Goal: Entertainment & Leisure: Consume media (video, audio)

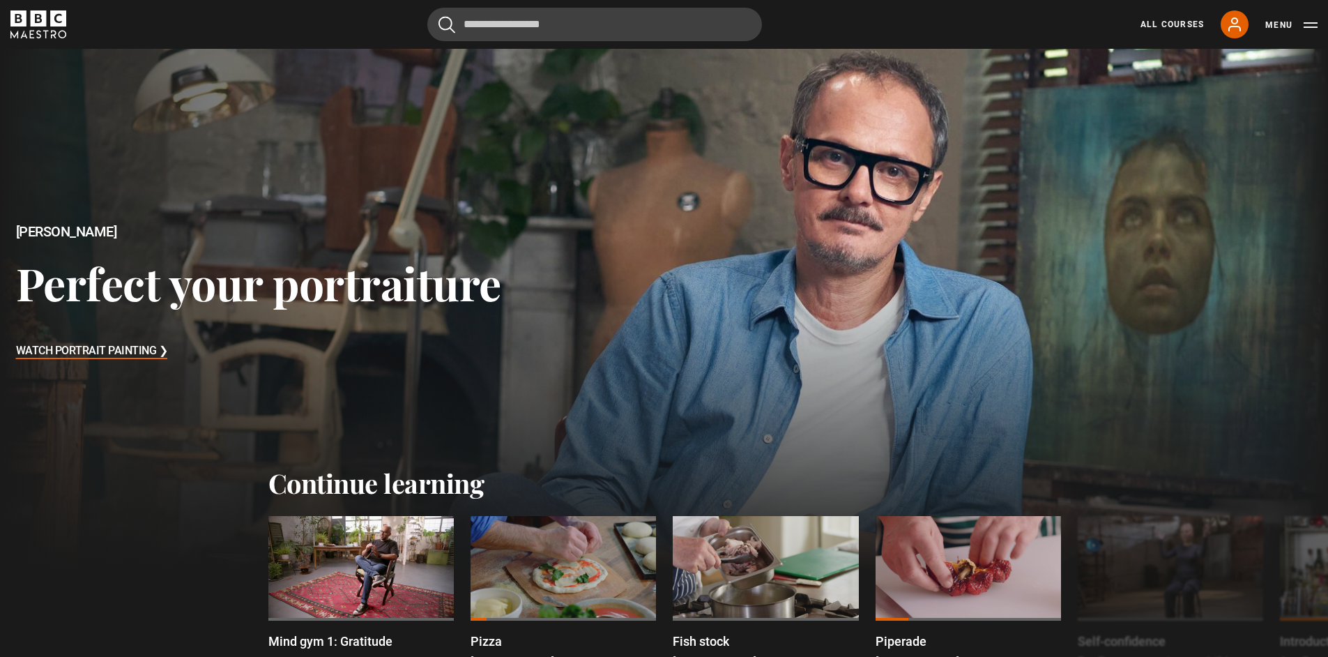
scroll to position [167, 0]
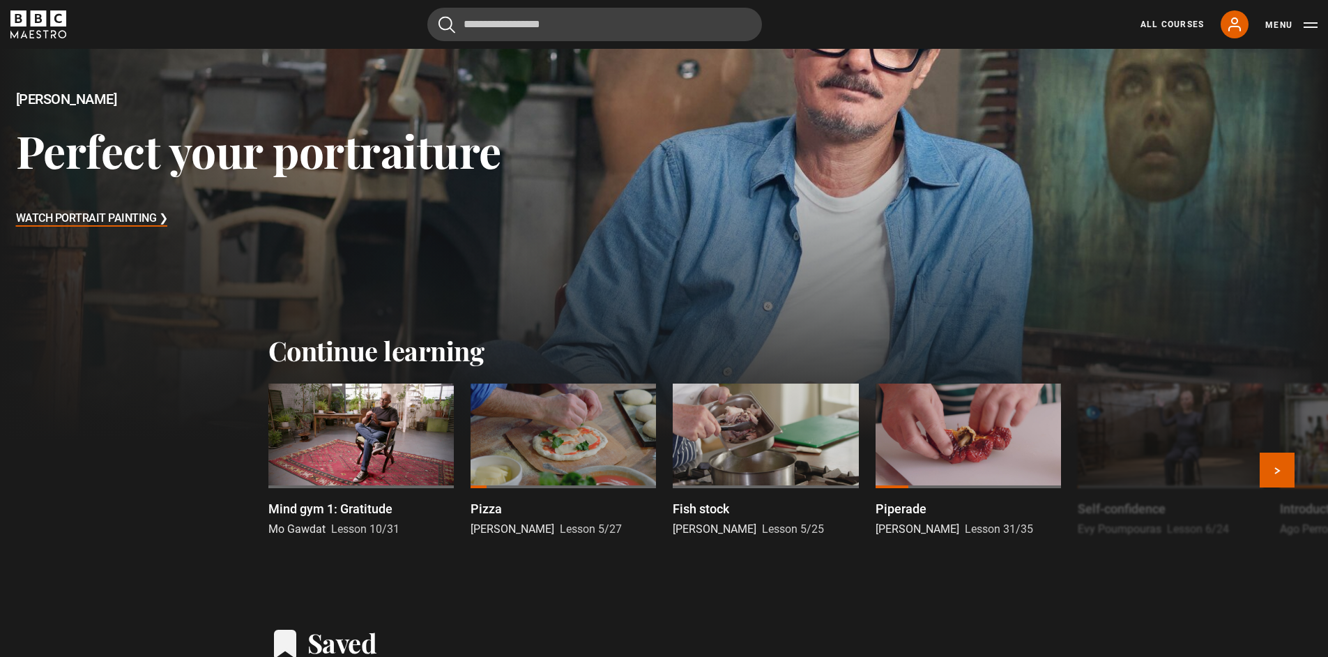
click at [371, 424] on div at bounding box center [360, 435] width 185 height 105
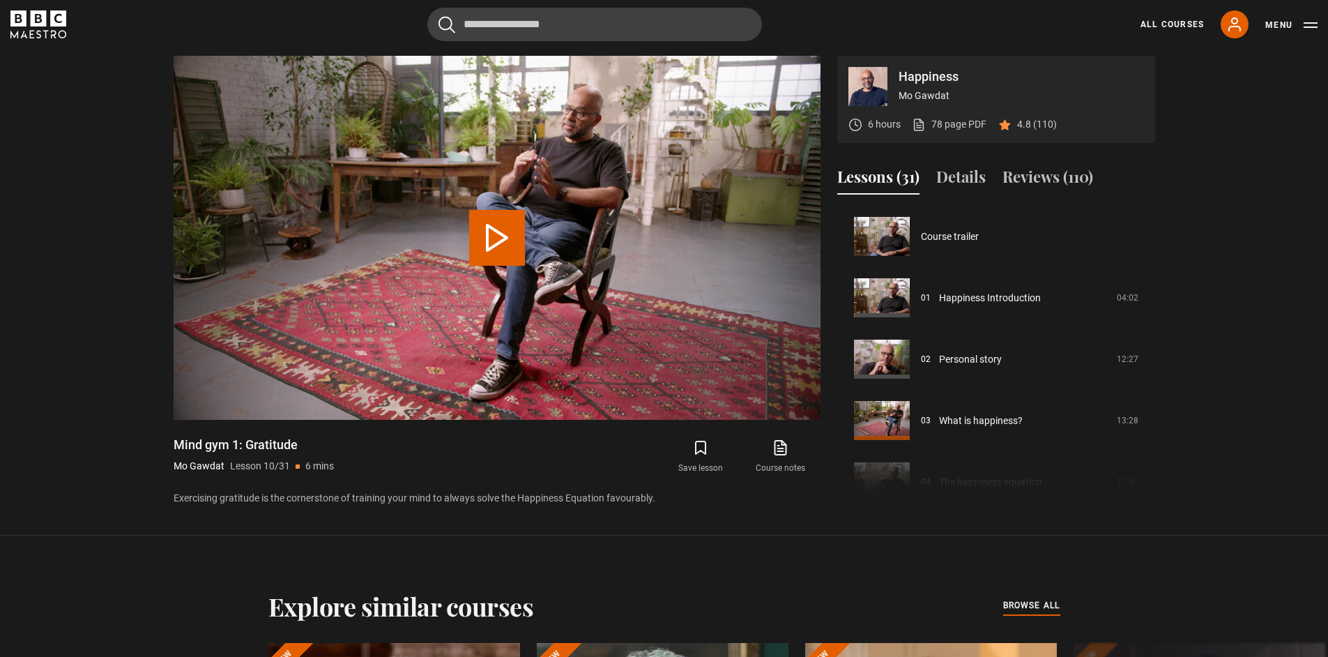
scroll to position [552, 0]
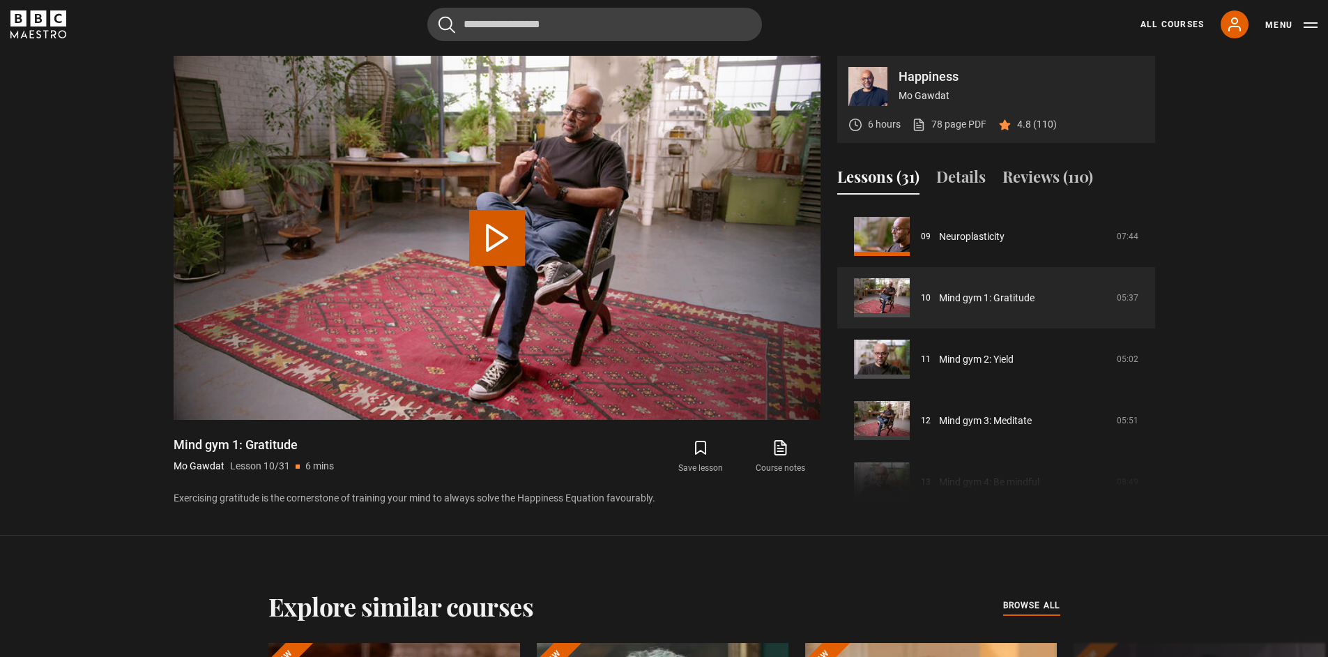
click at [518, 245] on button "Play Lesson Mind gym 1: Gratitude" at bounding box center [497, 238] width 56 height 56
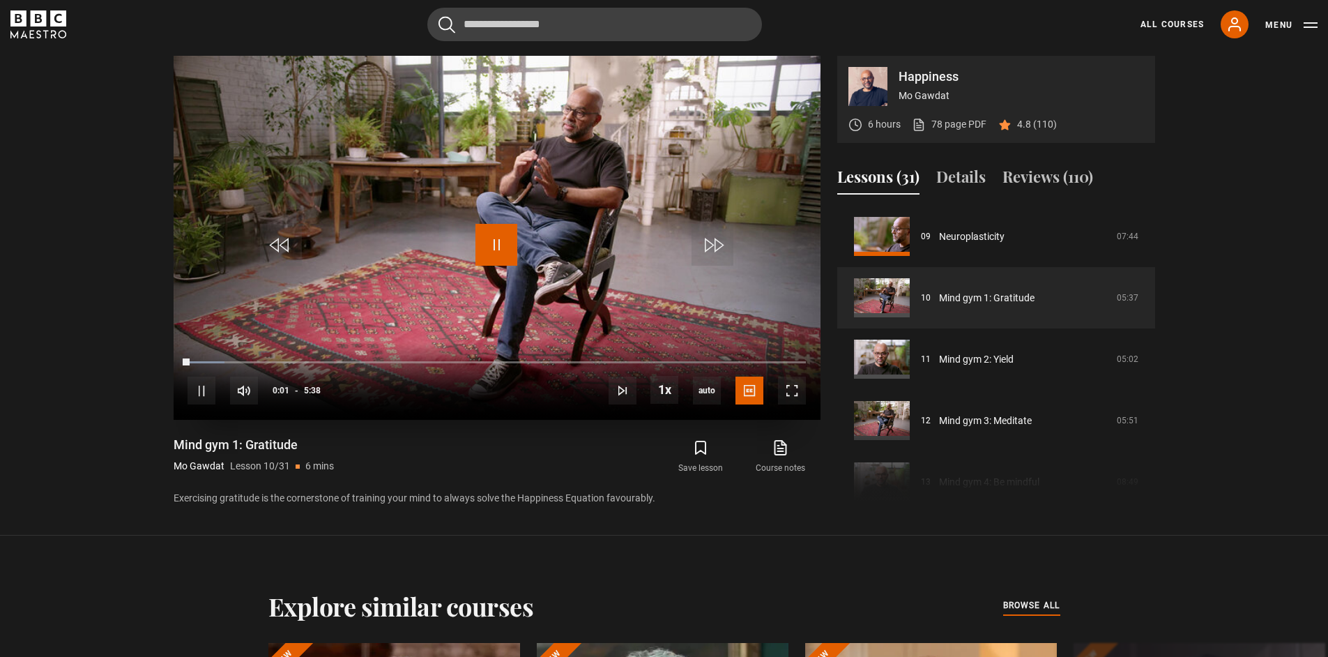
click at [484, 238] on span "Video Player" at bounding box center [496, 245] width 42 height 42
click at [798, 387] on span "Video Player" at bounding box center [792, 390] width 28 height 28
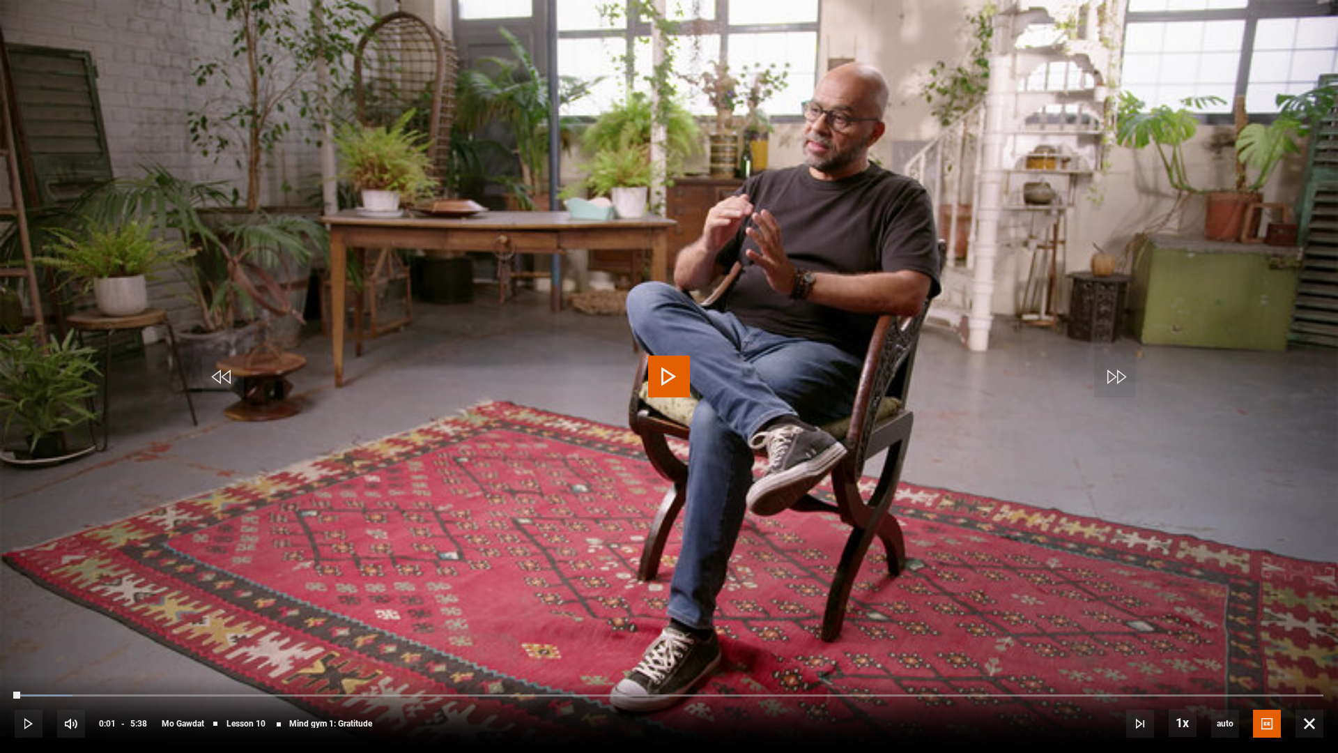
click at [684, 371] on span "Video Player" at bounding box center [669, 376] width 42 height 42
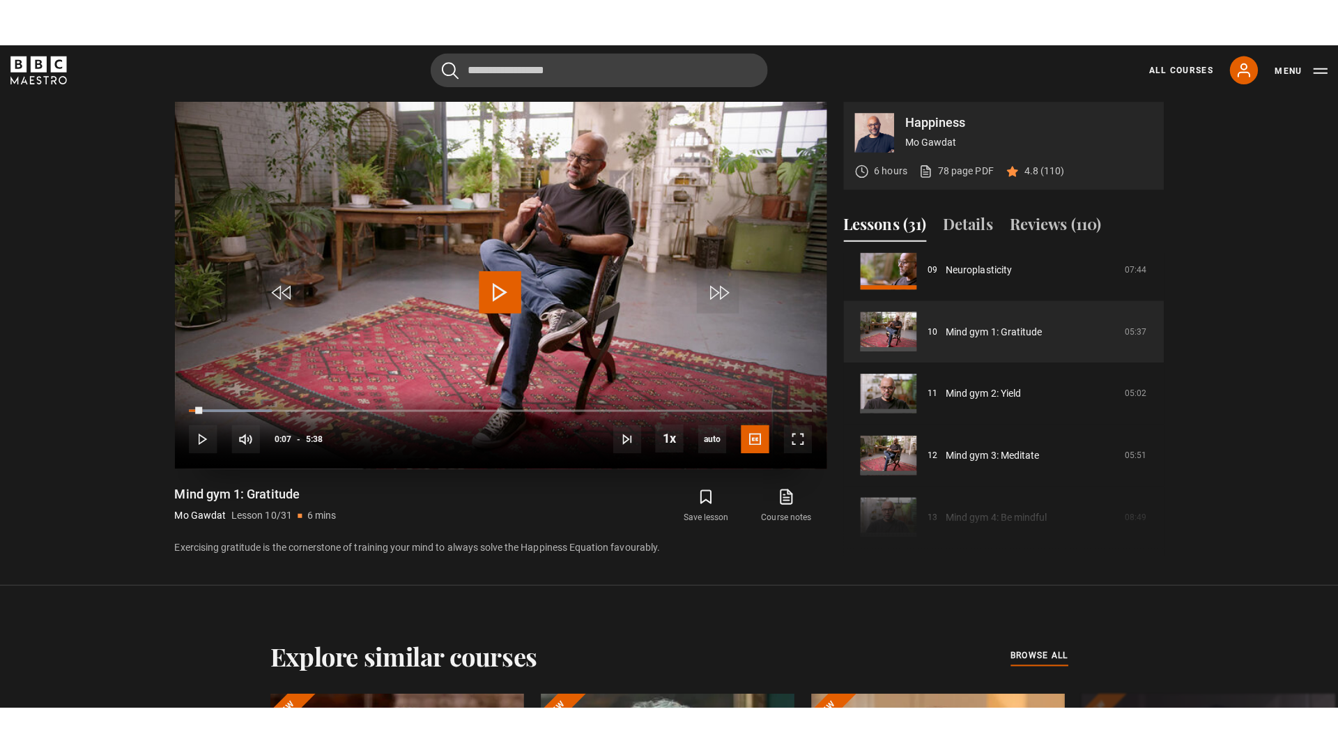
scroll to position [486, 0]
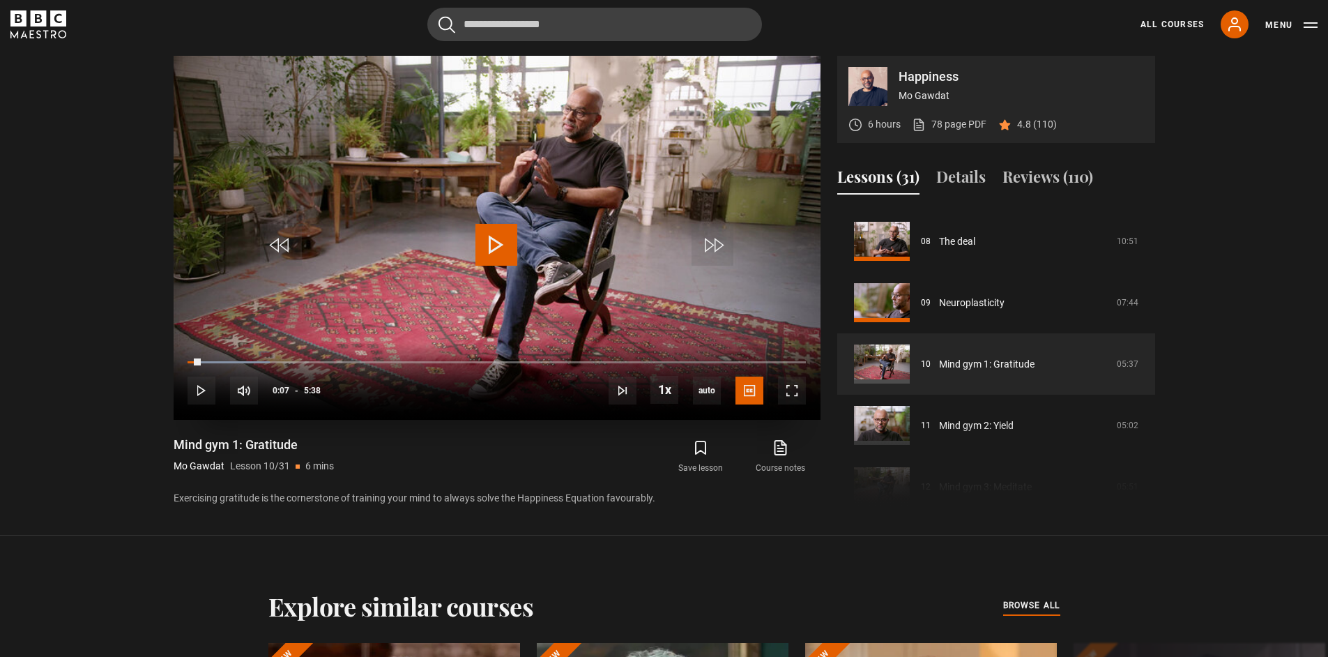
click at [501, 243] on span "Video Player" at bounding box center [496, 245] width 42 height 42
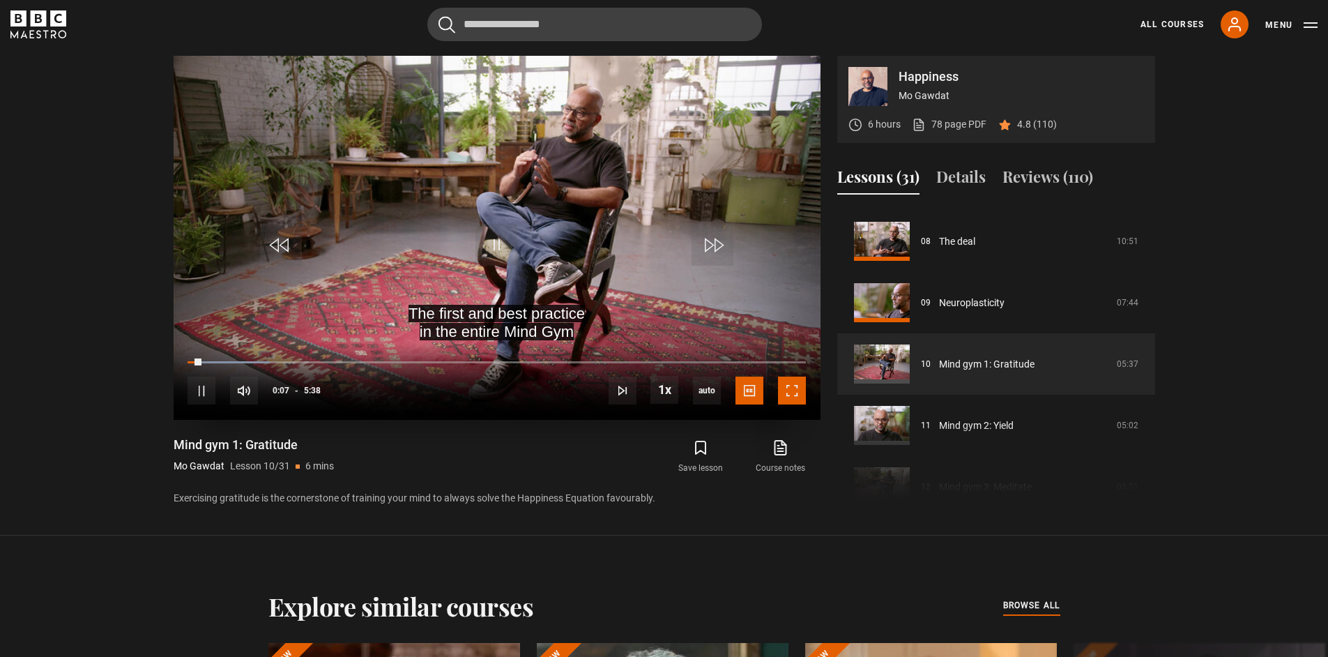
click at [786, 400] on span "Video Player" at bounding box center [792, 390] width 28 height 28
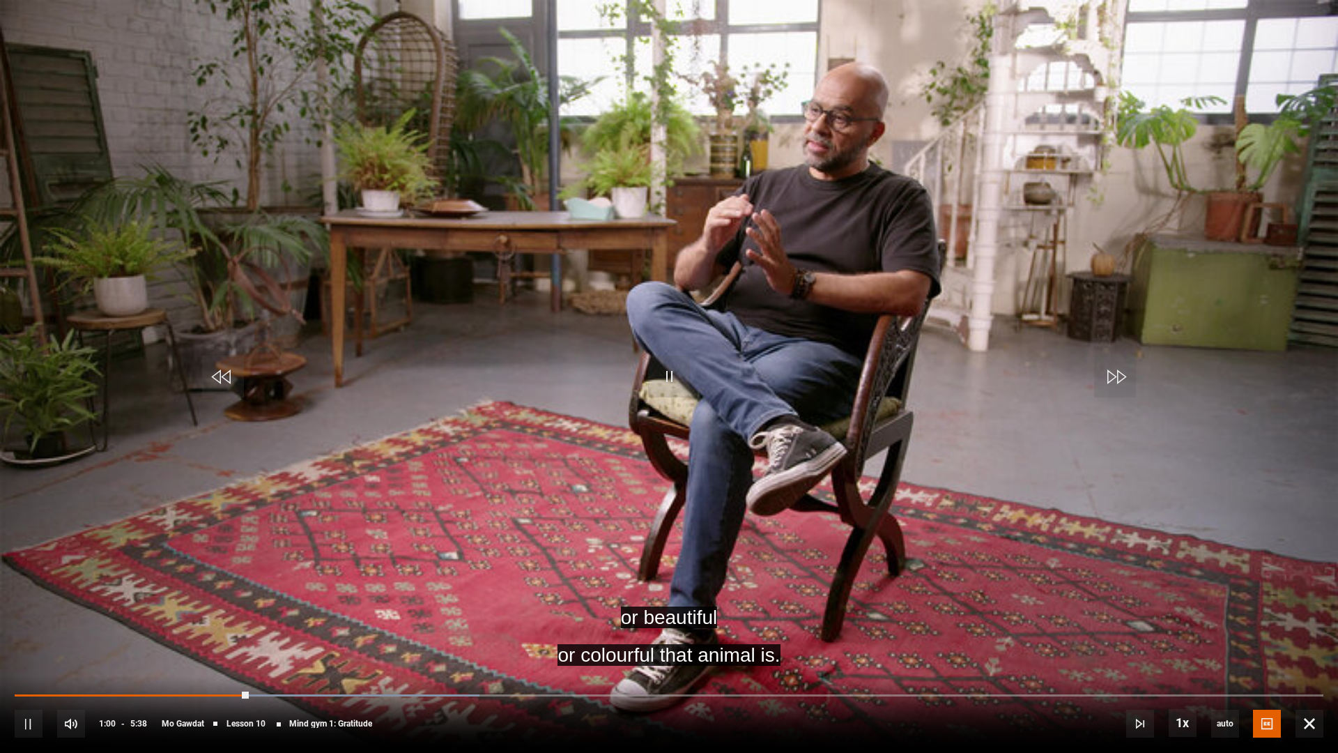
click at [24, 656] on div "10s Skip Back 10 seconds Pause 10s Skip Forward 10 seconds Loaded : 35.50% 5:27…" at bounding box center [669, 713] width 1338 height 77
drag, startPoint x: 224, startPoint y: 694, endPoint x: 9, endPoint y: 680, distance: 215.8
click at [9, 656] on div "10s Skip Back 10 seconds Play 10s Skip Forward 10 seconds Loaded : 0.00% 1:00 1…" at bounding box center [669, 713] width 1338 height 77
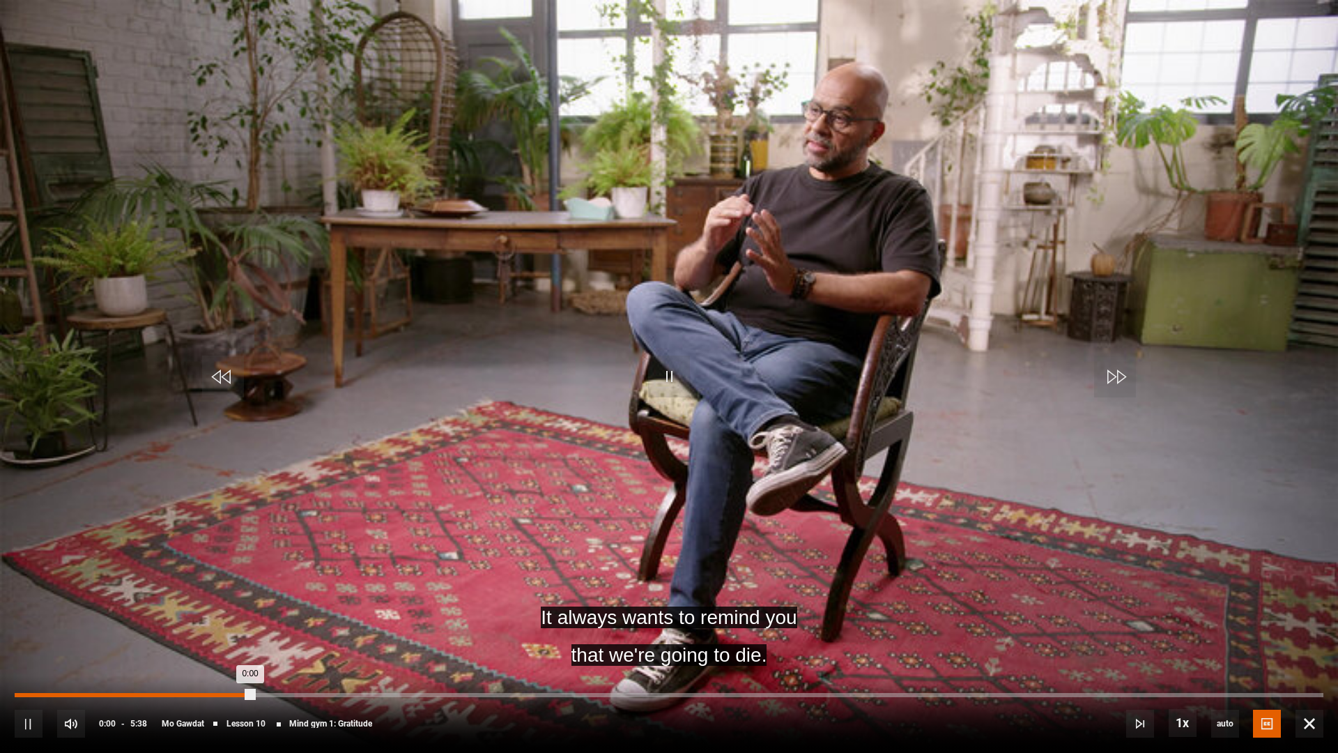
click at [18, 656] on div "Loaded : 0.00% 0:00 0:00" at bounding box center [669, 695] width 1309 height 4
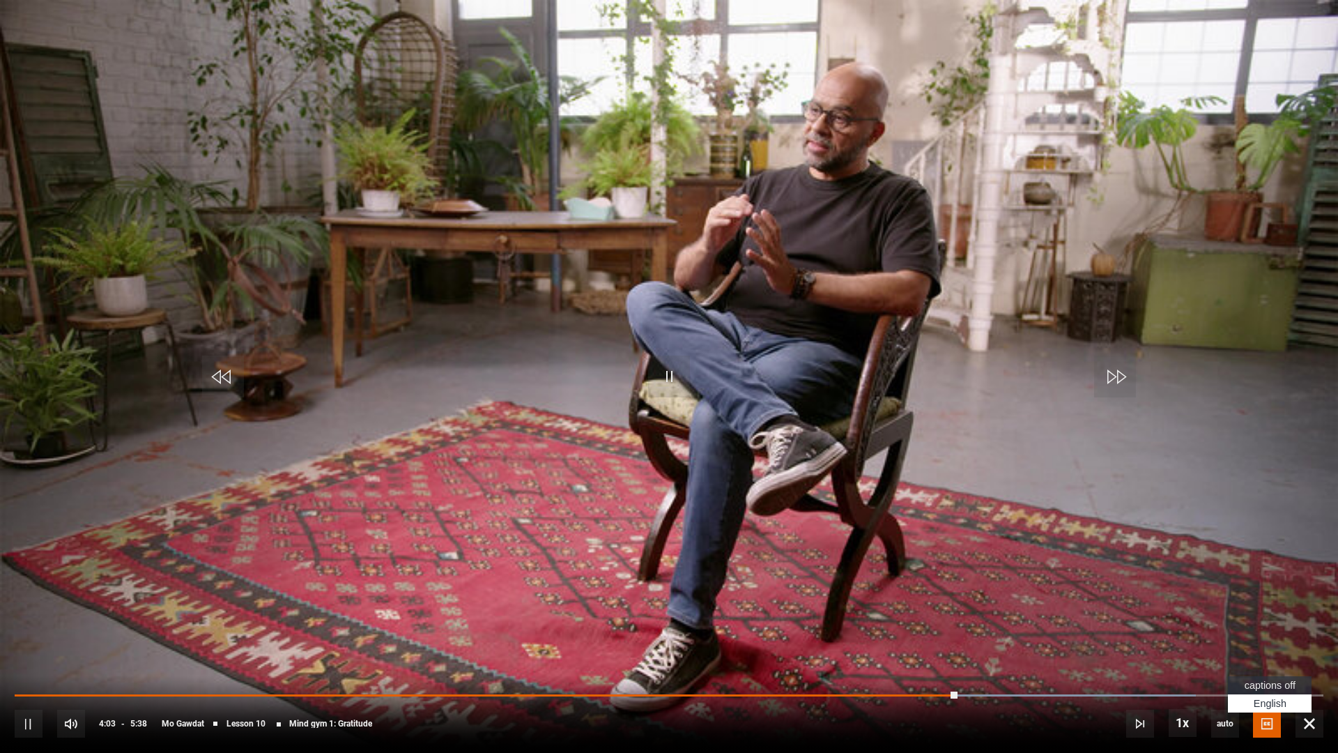
click at [1263, 656] on span "Video Player" at bounding box center [1267, 724] width 28 height 28
click at [1258, 656] on span "captions off" at bounding box center [1270, 685] width 51 height 11
click at [652, 381] on span "Video Player" at bounding box center [669, 376] width 42 height 42
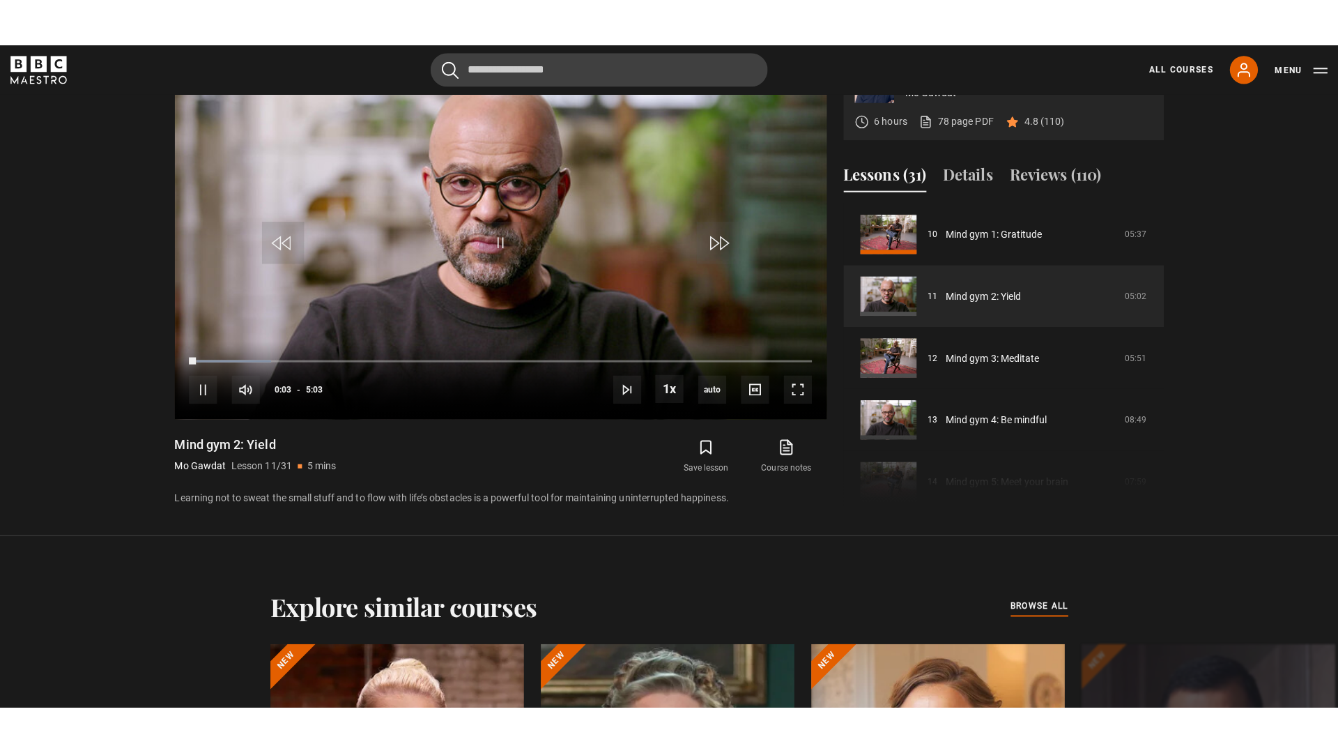
scroll to position [570, 0]
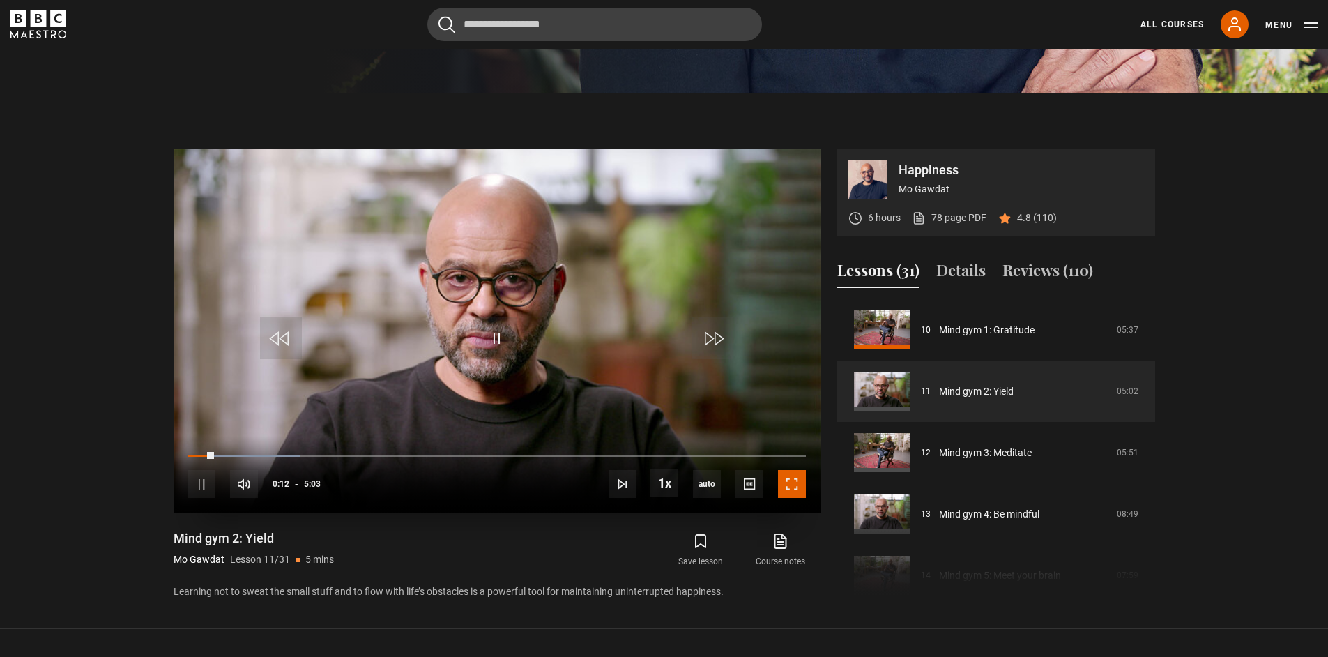
click at [797, 491] on span "Video Player" at bounding box center [792, 484] width 28 height 28
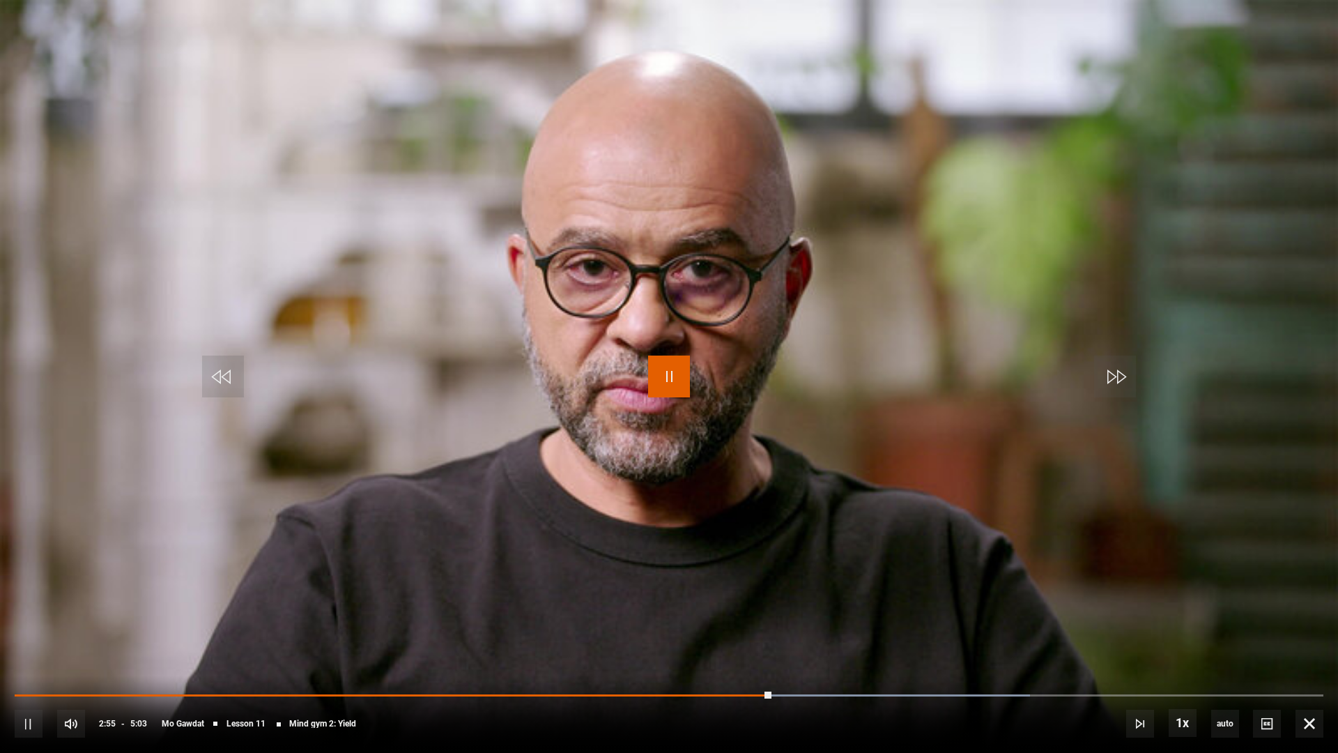
click at [677, 389] on span "Video Player" at bounding box center [669, 376] width 42 height 42
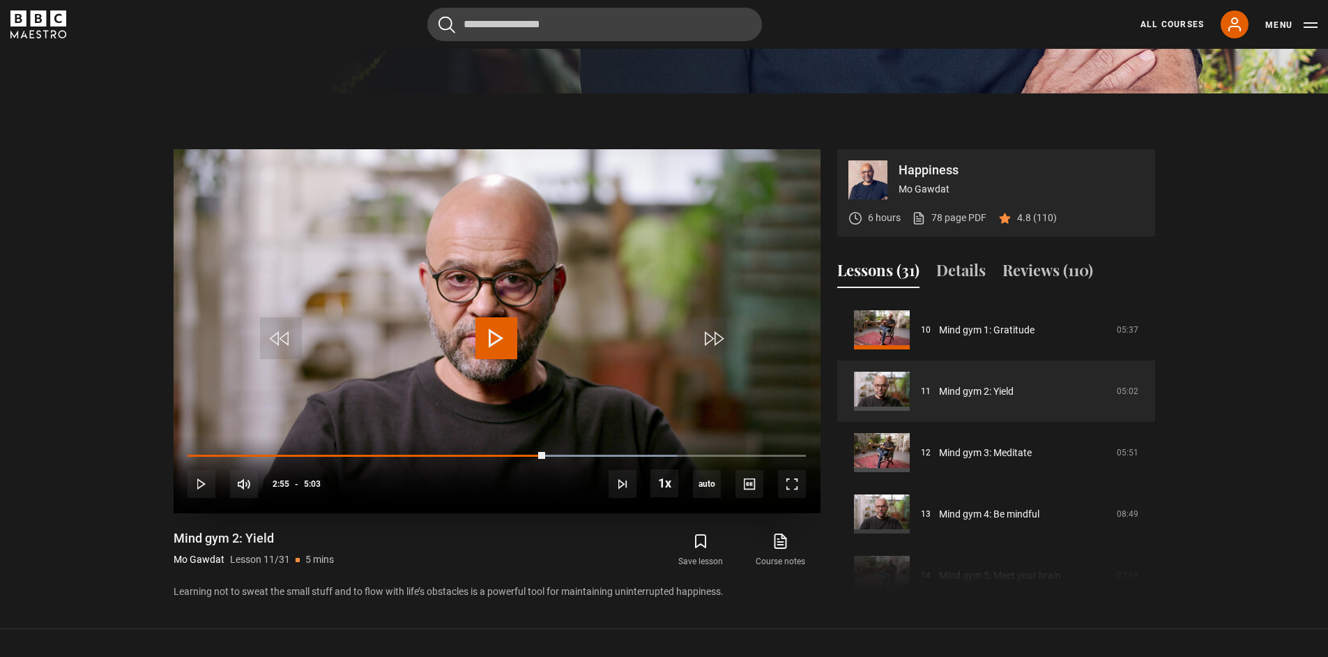
click at [488, 348] on span "Video Player" at bounding box center [496, 338] width 42 height 42
click at [799, 491] on span "Video Player" at bounding box center [792, 484] width 28 height 28
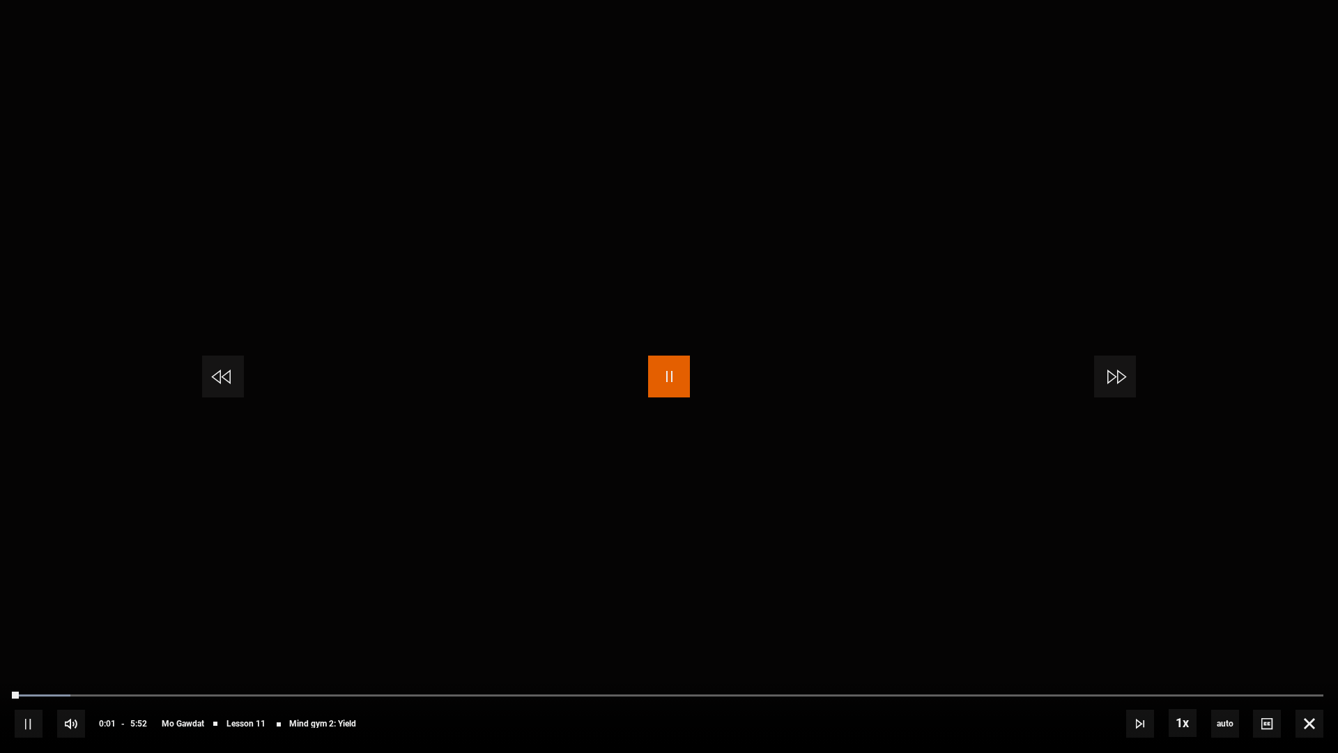
click at [668, 383] on span "Video Player" at bounding box center [669, 376] width 42 height 42
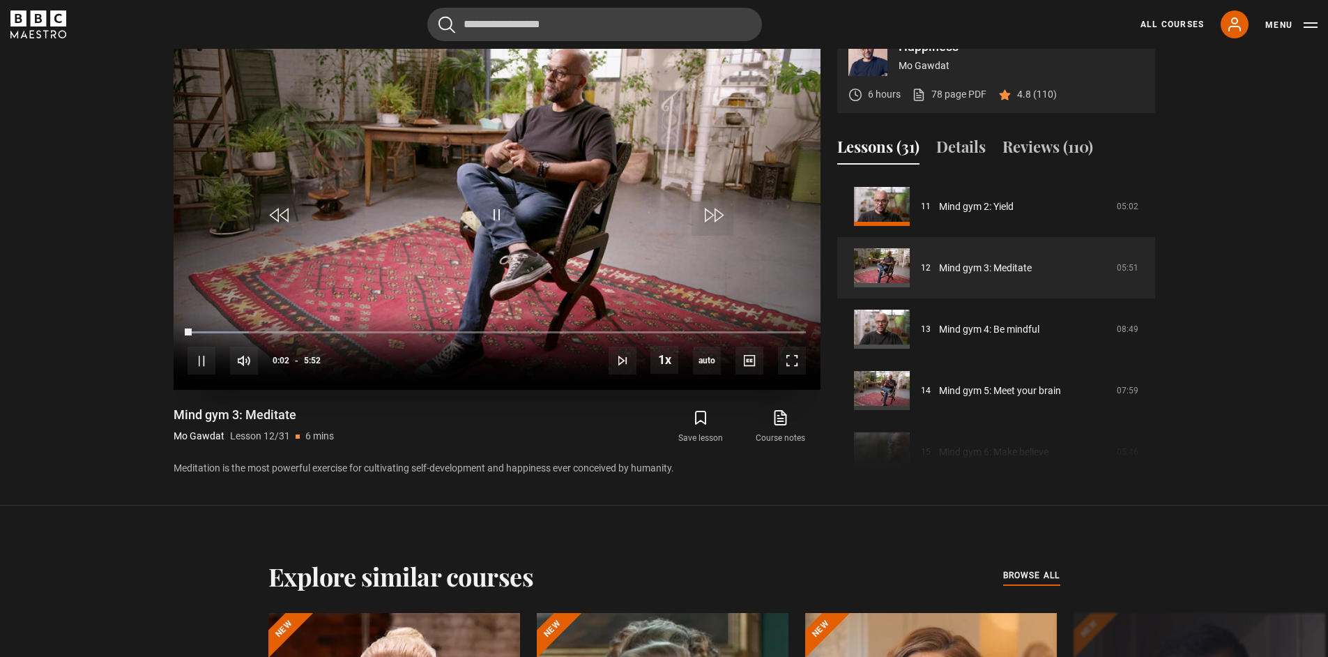
scroll to position [581, 0]
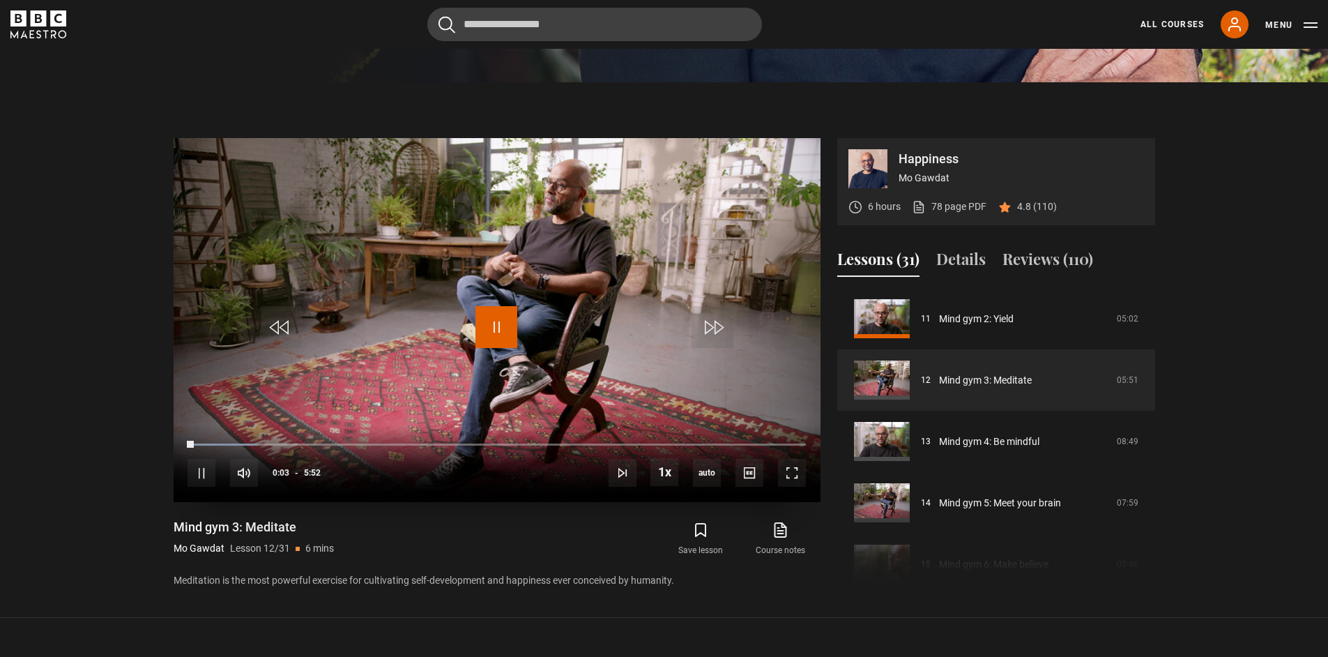
click at [487, 321] on span "Video Player" at bounding box center [496, 327] width 42 height 42
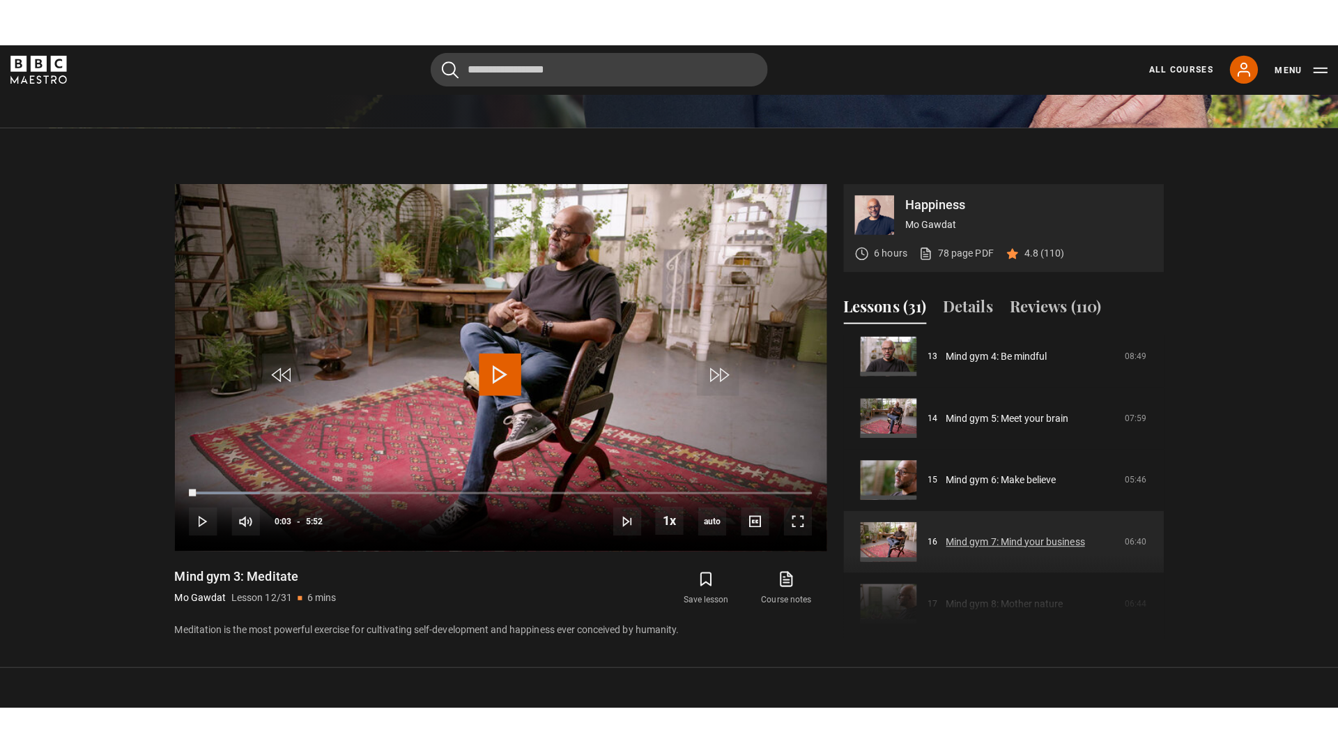
scroll to position [781, 0]
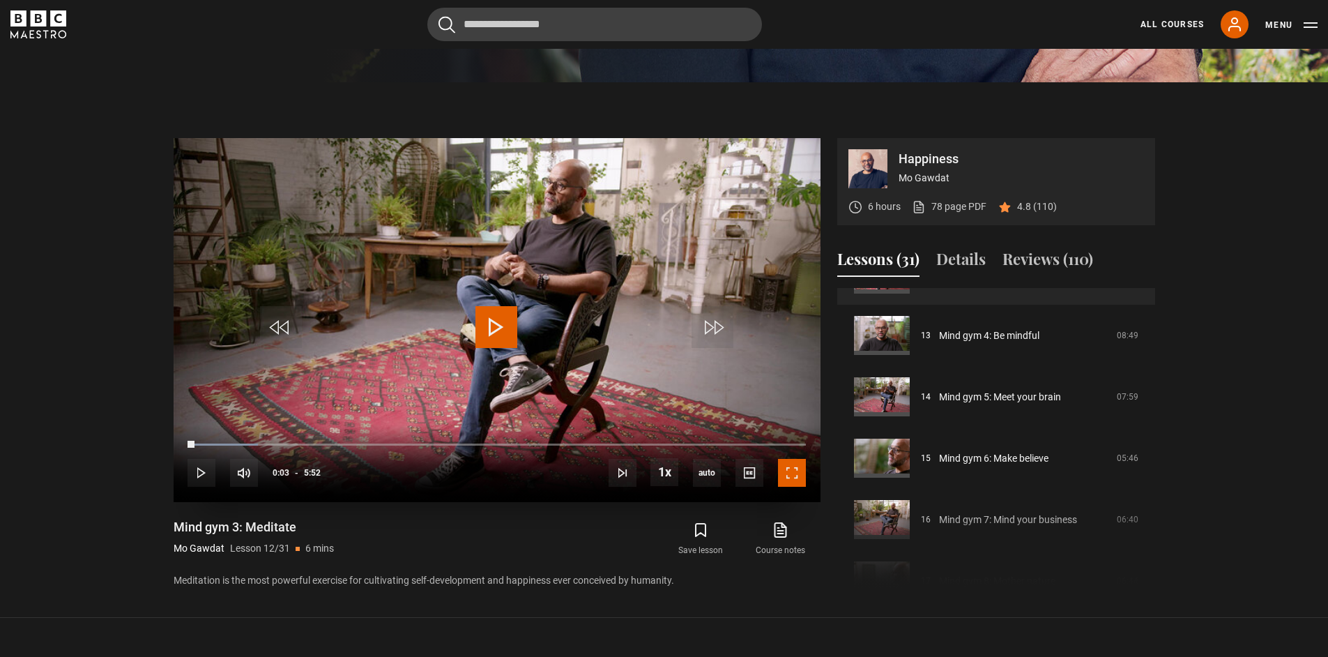
click at [800, 465] on span "Video Player" at bounding box center [792, 473] width 28 height 28
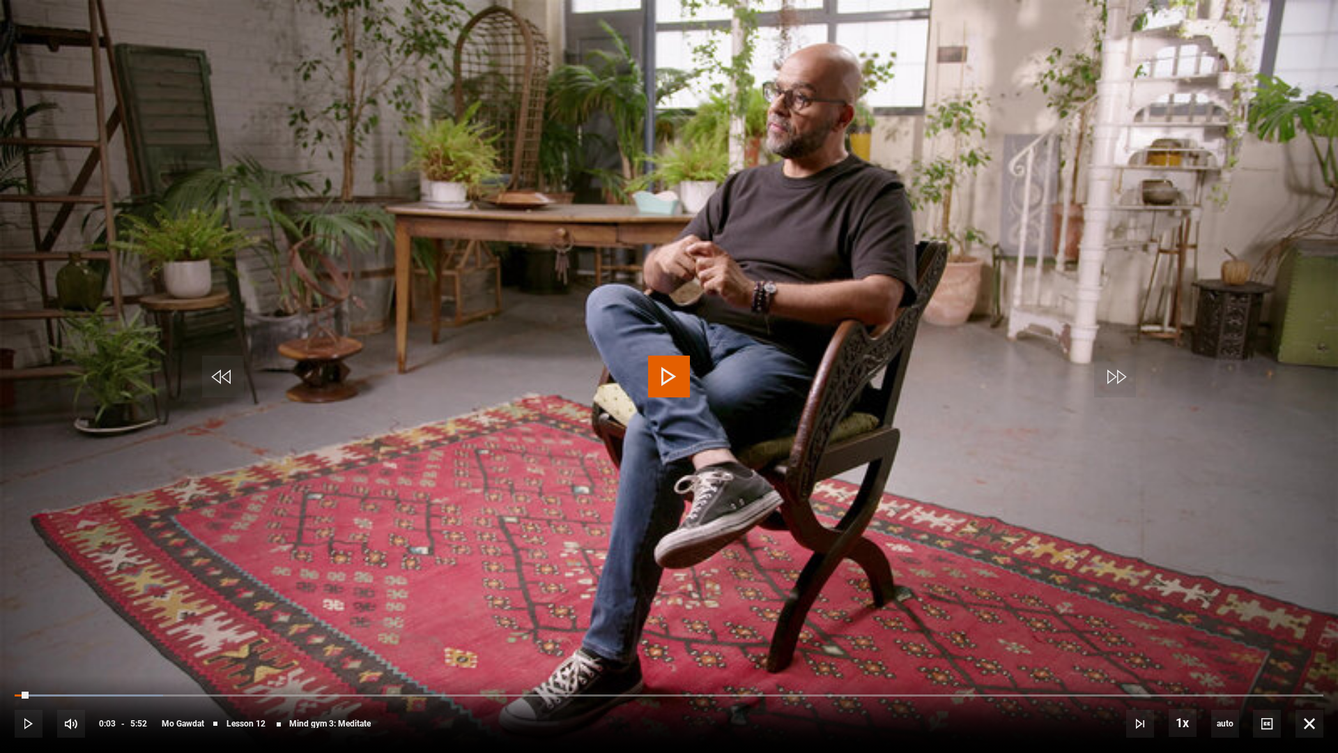
click at [670, 381] on span "Video Player" at bounding box center [669, 376] width 42 height 42
click at [688, 378] on span "Video Player" at bounding box center [669, 376] width 42 height 42
click at [671, 383] on span "Video Player" at bounding box center [669, 376] width 42 height 42
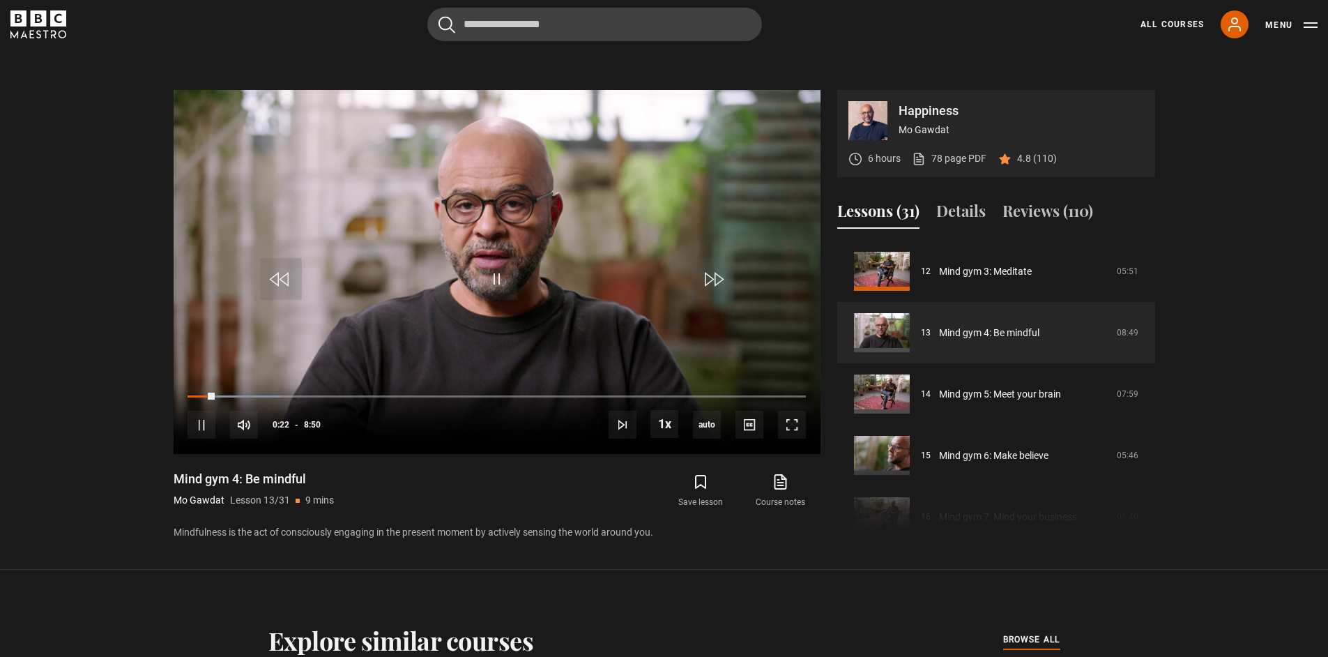
scroll to position [626, 0]
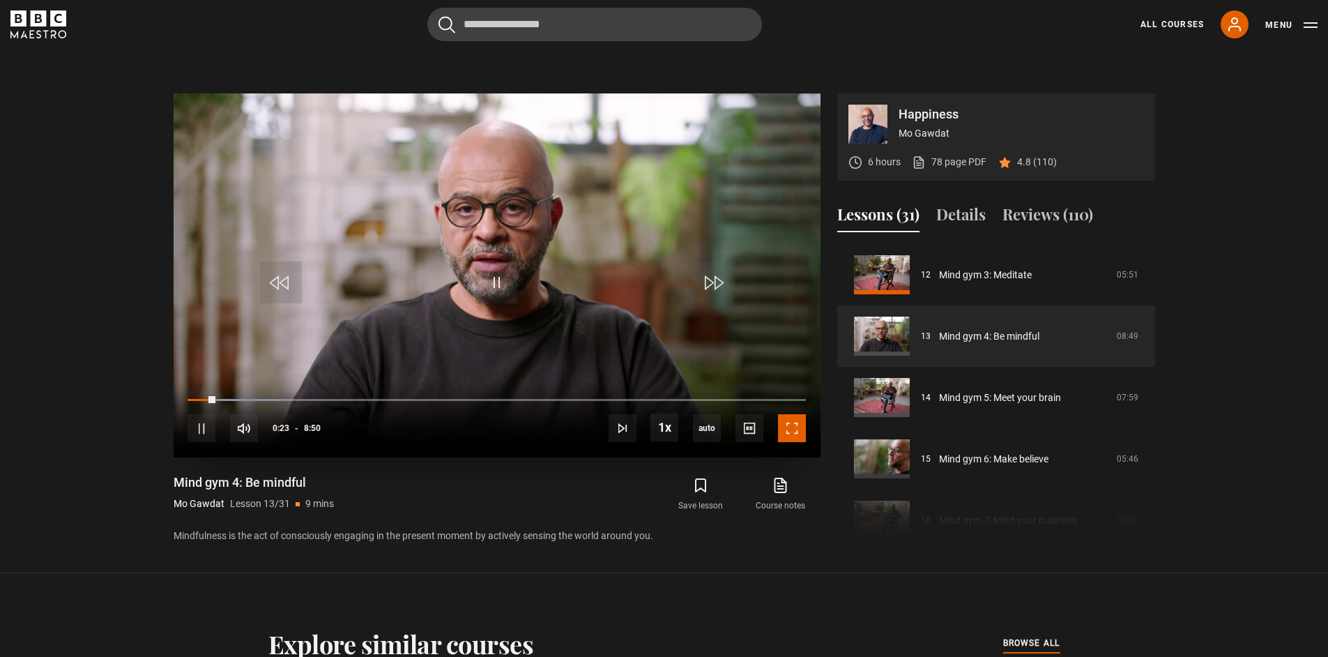
click at [797, 433] on span "Video Player" at bounding box center [792, 428] width 28 height 28
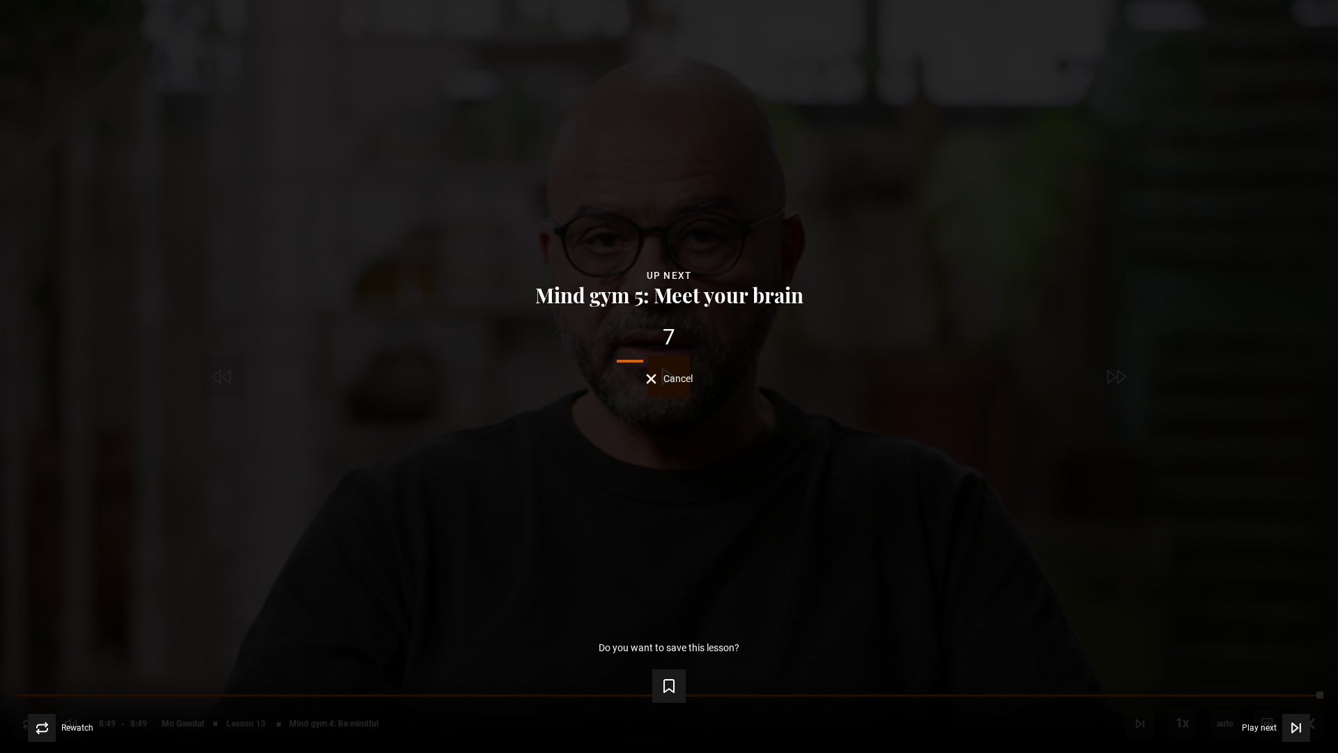
click at [675, 382] on span "Cancel" at bounding box center [678, 379] width 29 height 10
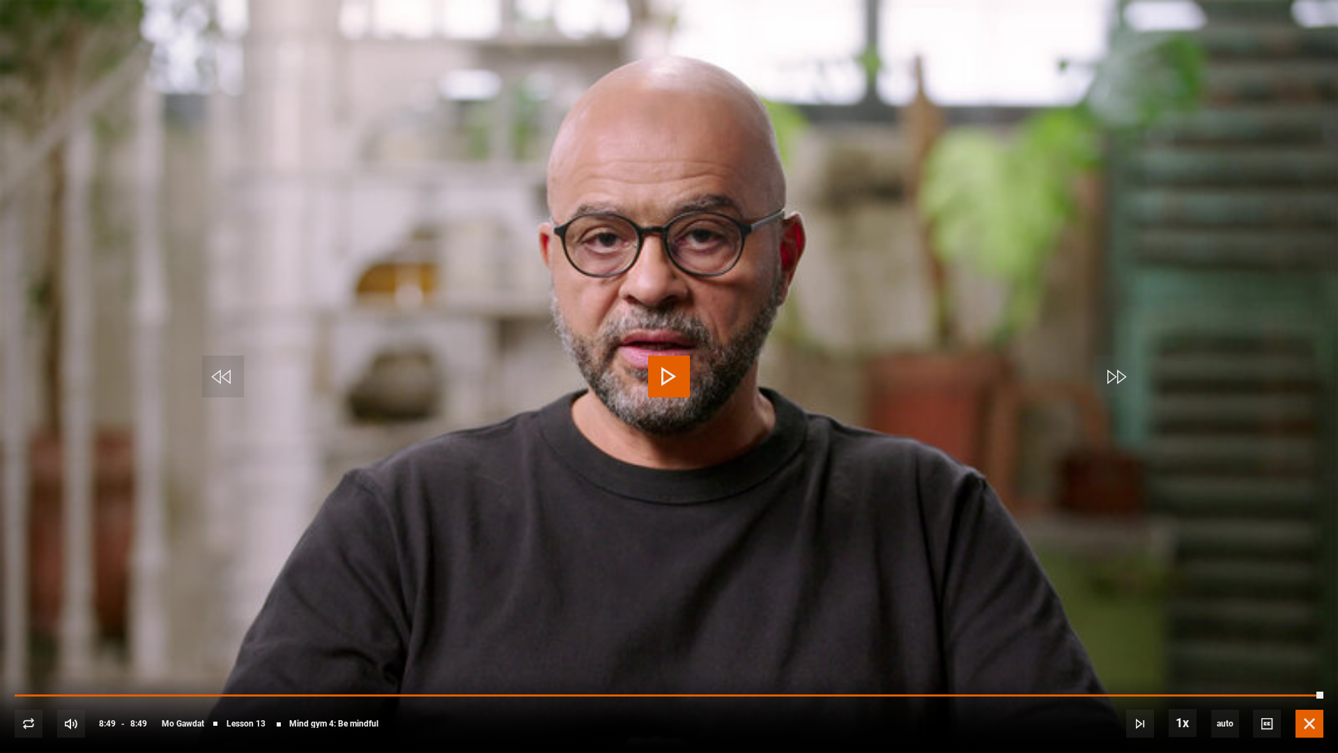
click at [1308, 656] on span "Video Player" at bounding box center [1310, 724] width 28 height 28
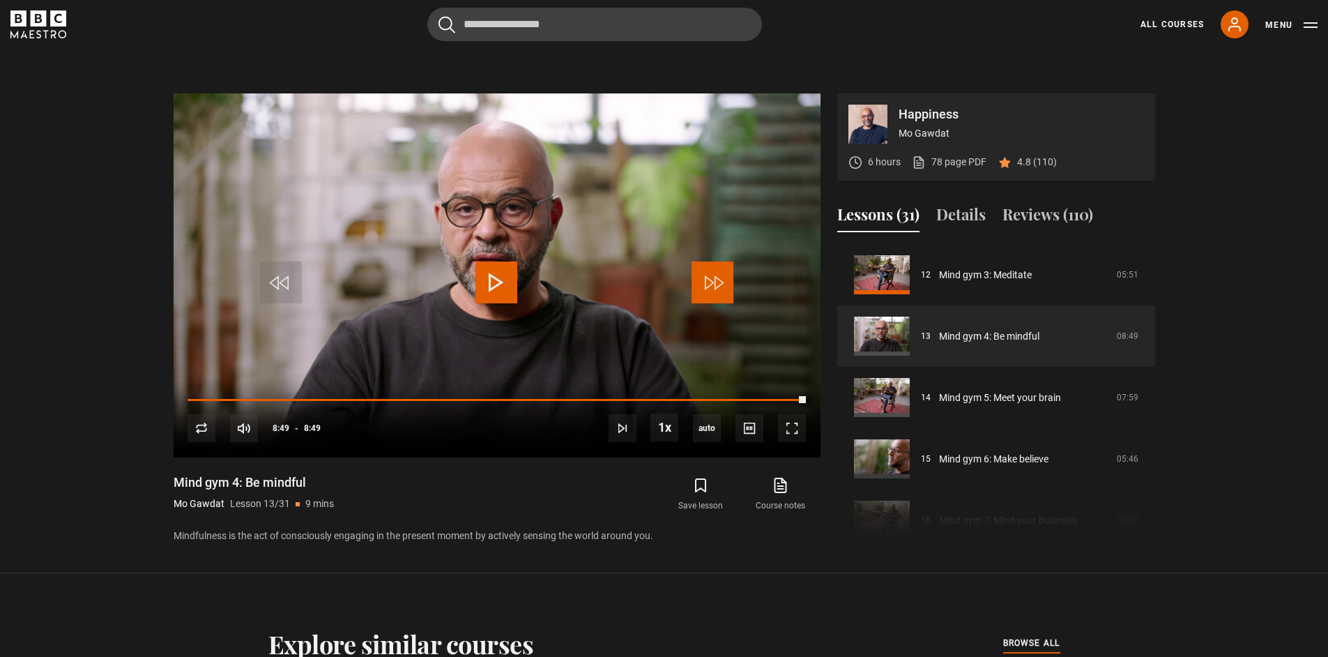
click at [719, 285] on span "Video Player" at bounding box center [712, 282] width 42 height 42
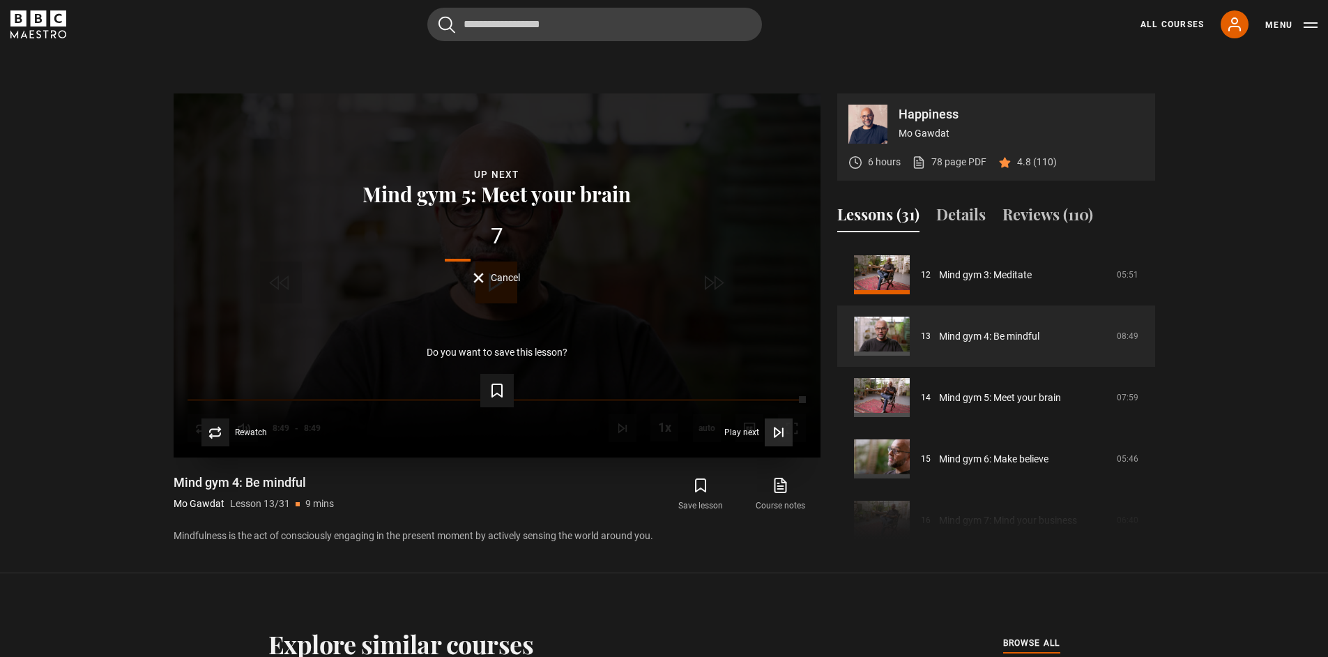
click at [762, 435] on button "Play next Play next" at bounding box center [758, 432] width 68 height 28
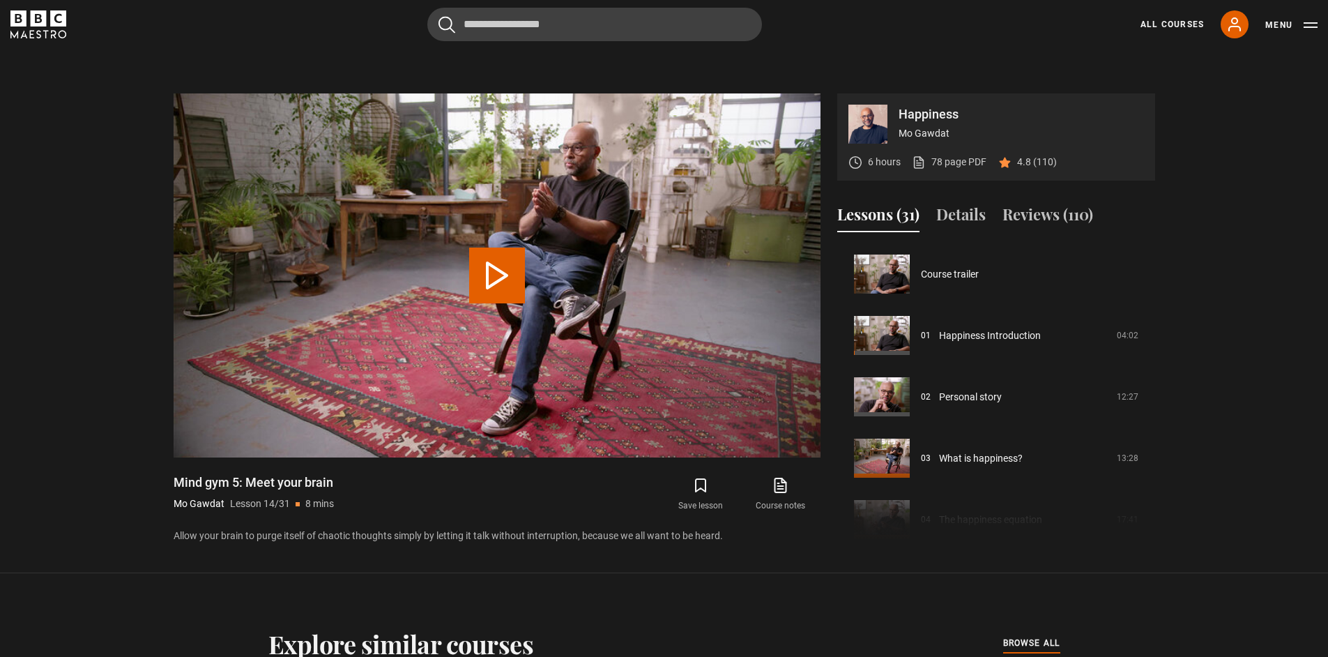
scroll to position [664, 0]
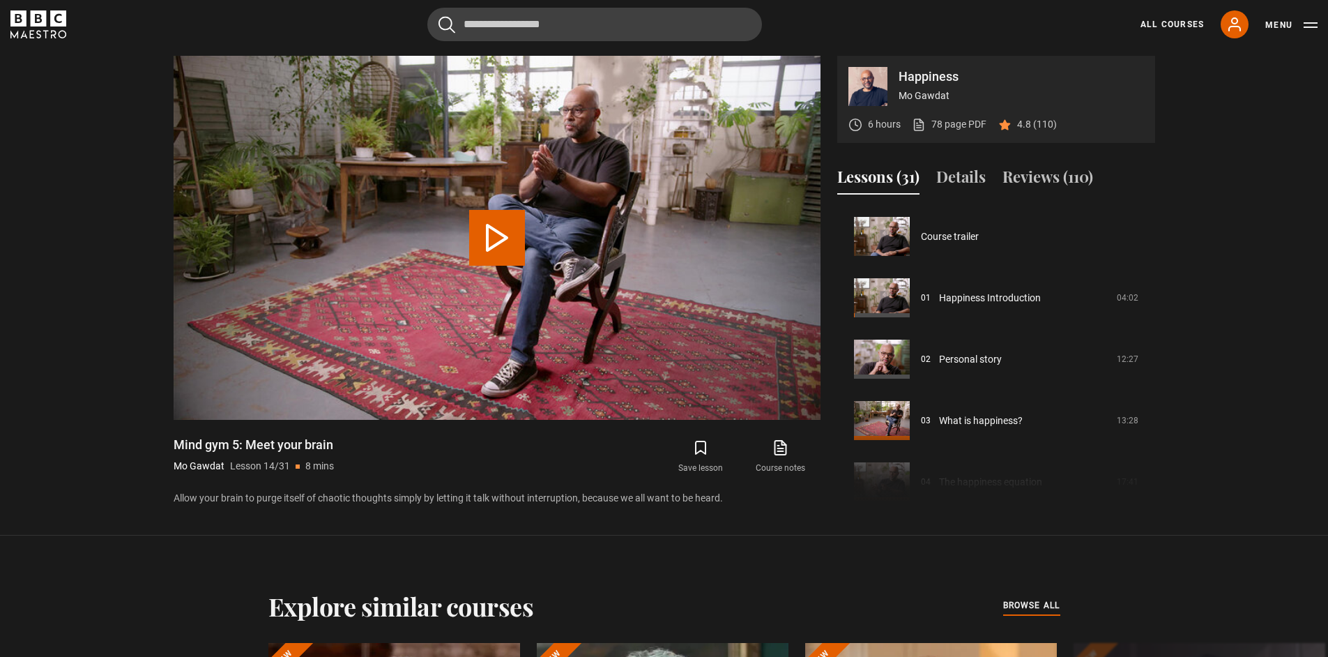
click at [510, 282] on video "Video Player" at bounding box center [497, 238] width 647 height 364
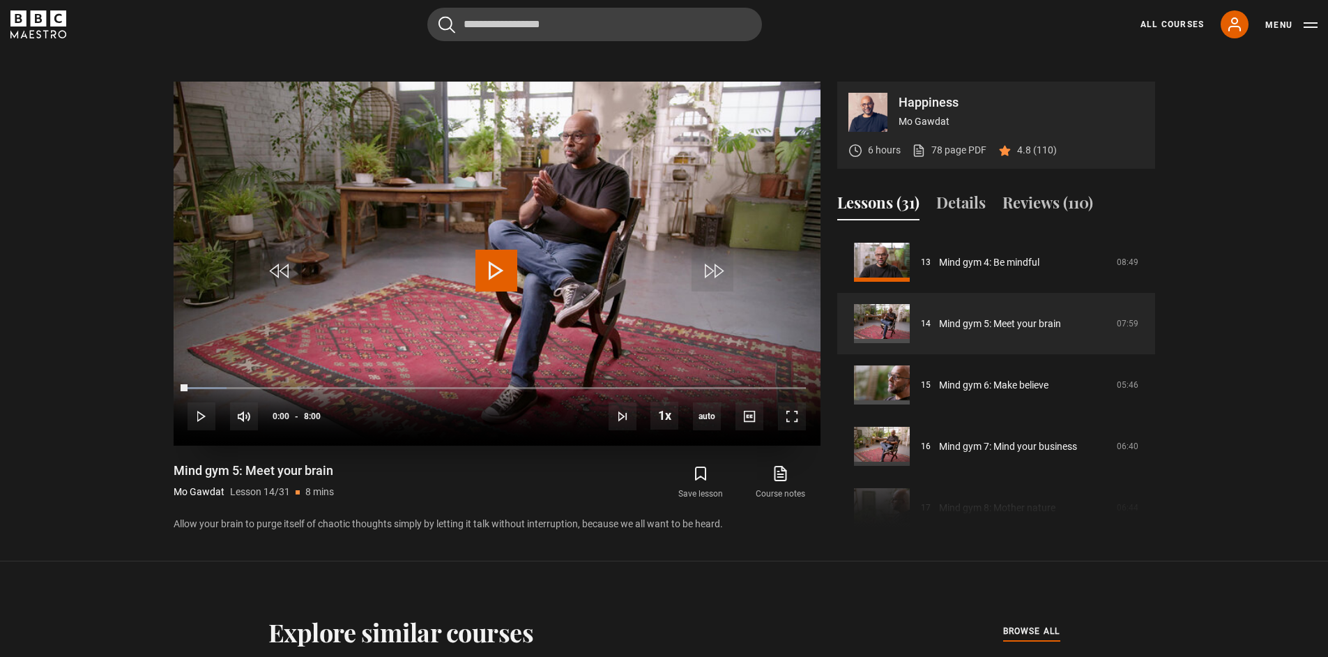
scroll to position [630, 0]
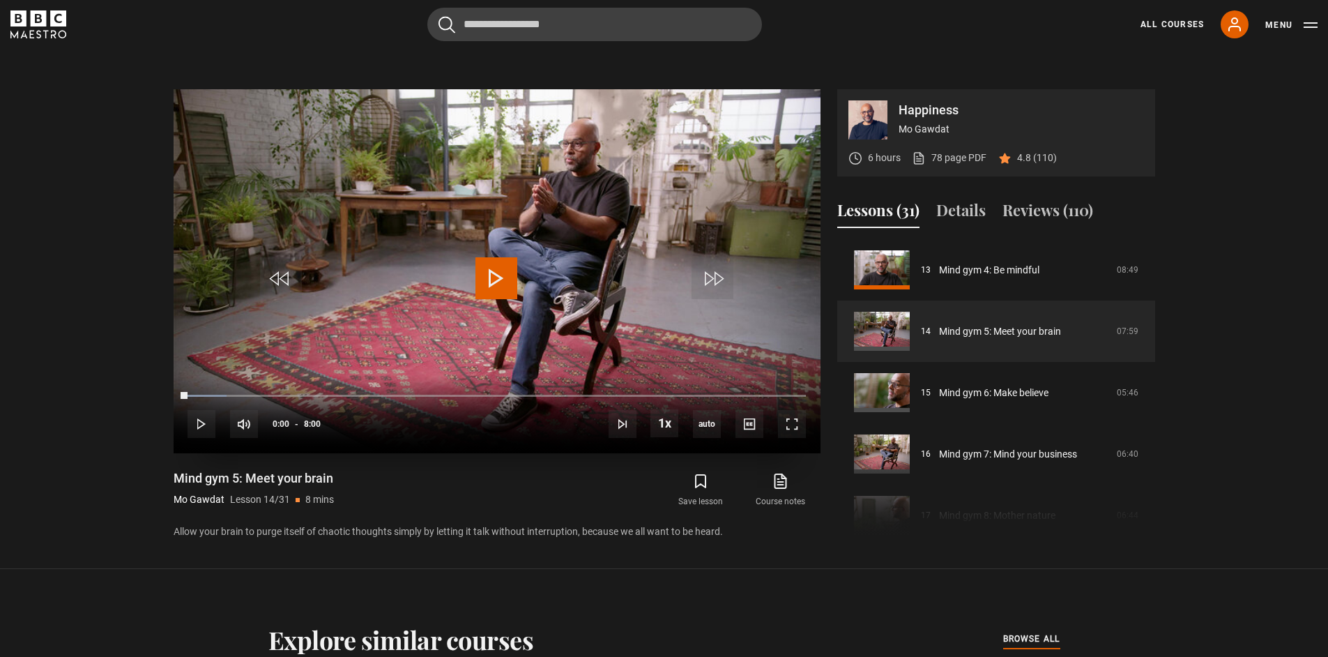
click at [511, 266] on span "Video Player" at bounding box center [496, 278] width 42 height 42
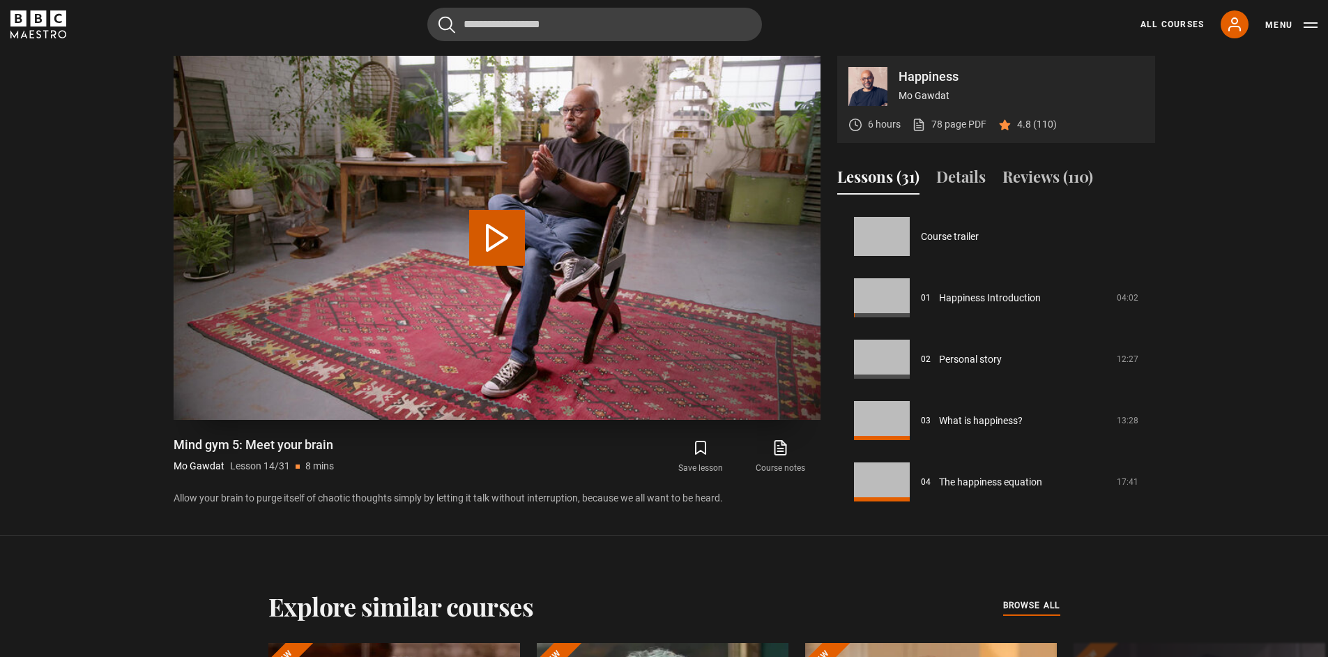
scroll to position [797, 0]
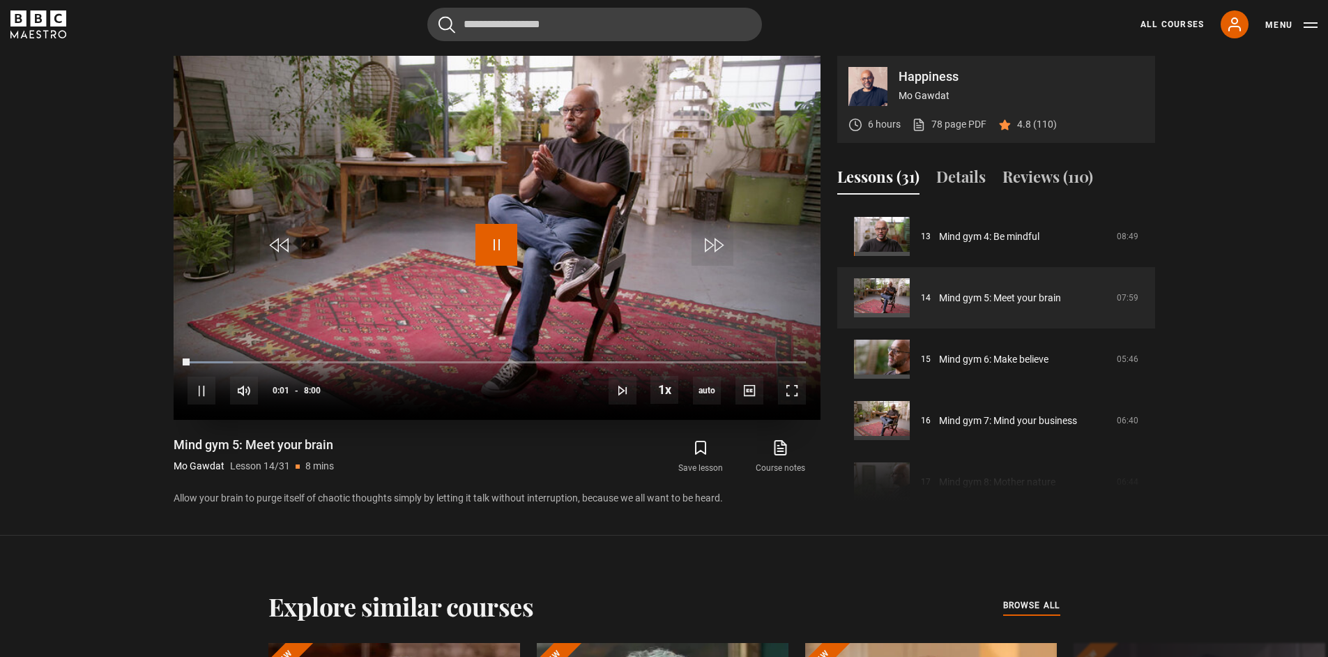
click at [507, 248] on span "Video Player" at bounding box center [496, 245] width 42 height 42
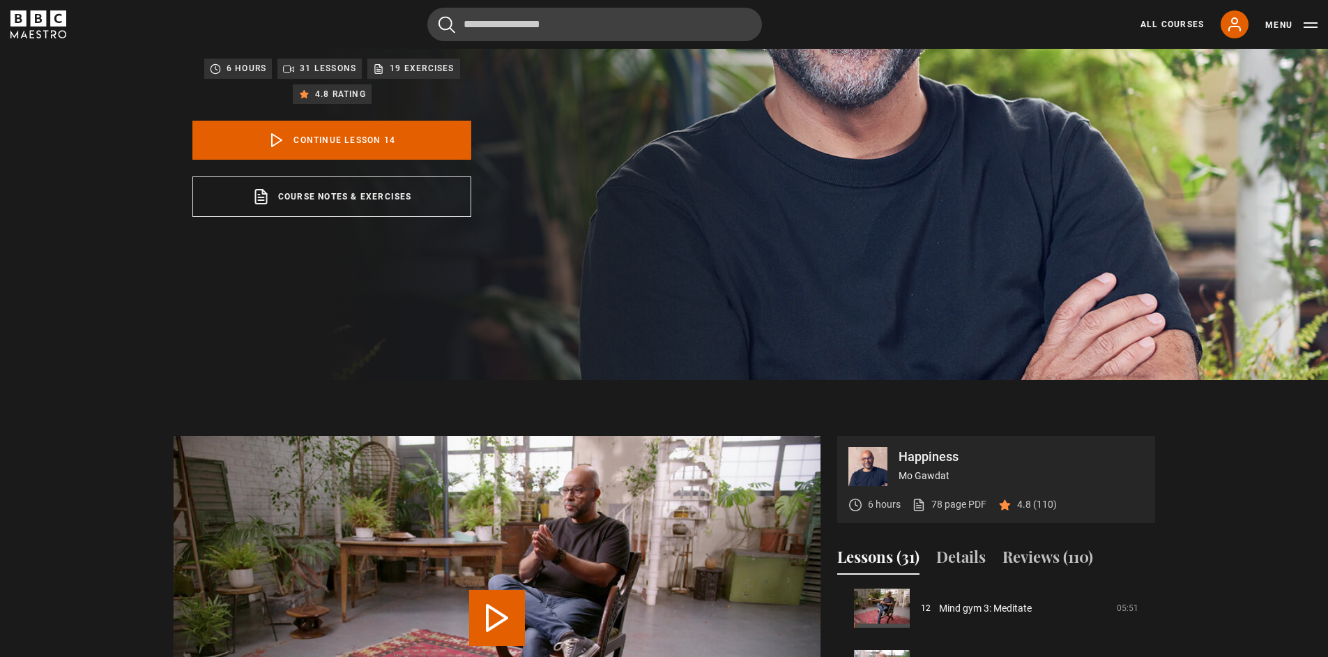
scroll to position [279, 0]
